Goal: Task Accomplishment & Management: Use online tool/utility

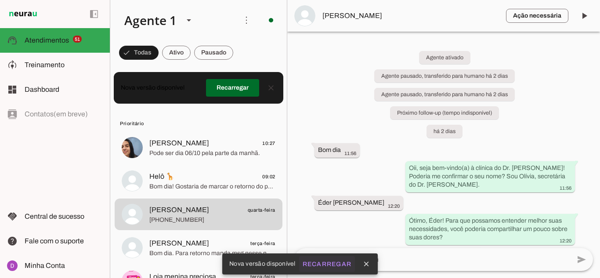
click at [0, 0] on slot "Recarregar" at bounding box center [0, 0] width 0 height 0
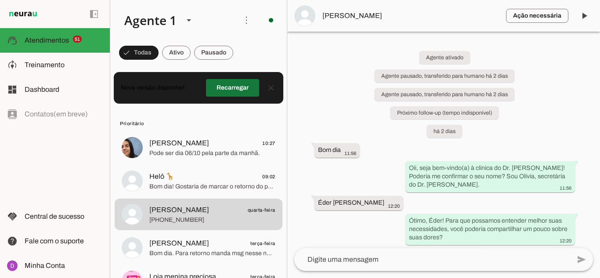
click at [229, 83] on span at bounding box center [232, 87] width 53 height 21
